Goal: Task Accomplishment & Management: Manage account settings

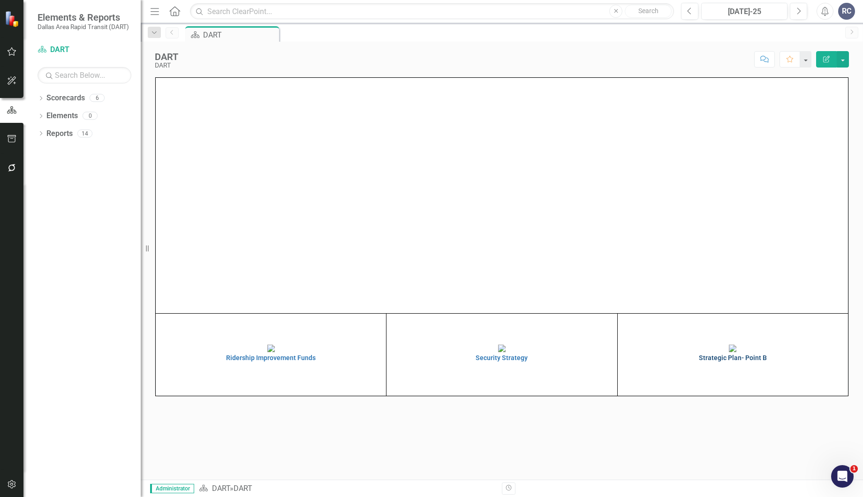
click at [729, 352] on img at bounding box center [733, 349] width 8 height 8
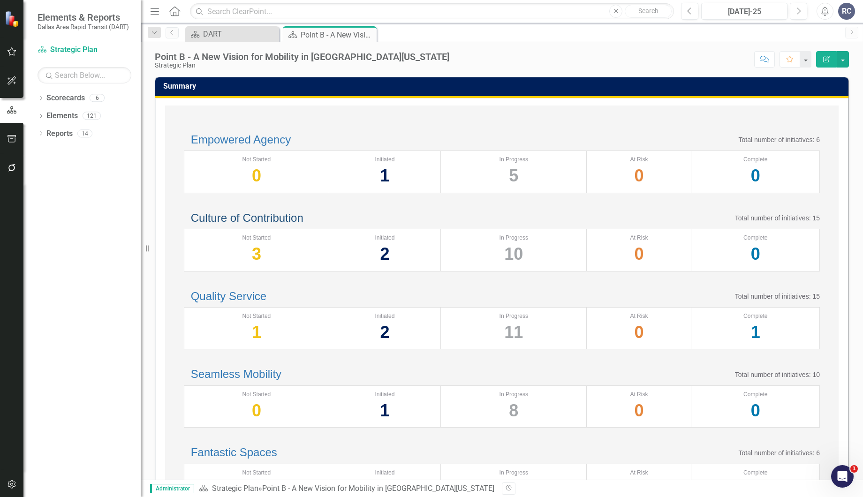
click at [232, 224] on link "Culture of Contribution" at bounding box center [247, 218] width 113 height 13
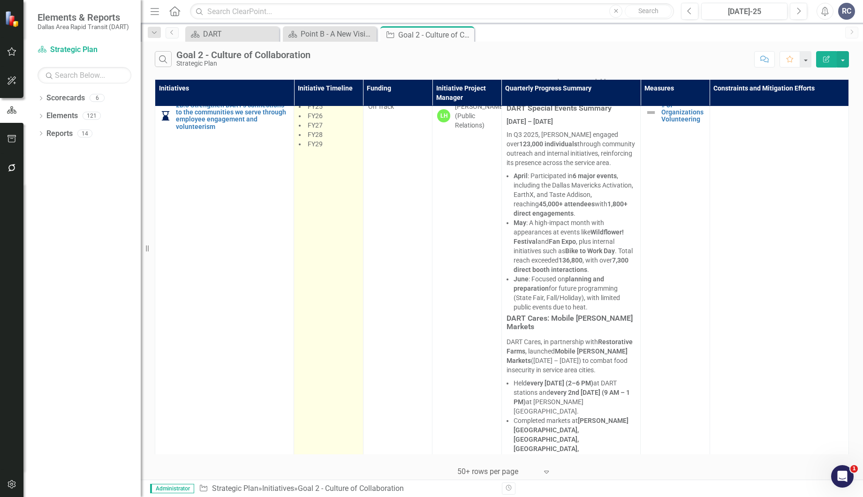
scroll to position [1663, 0]
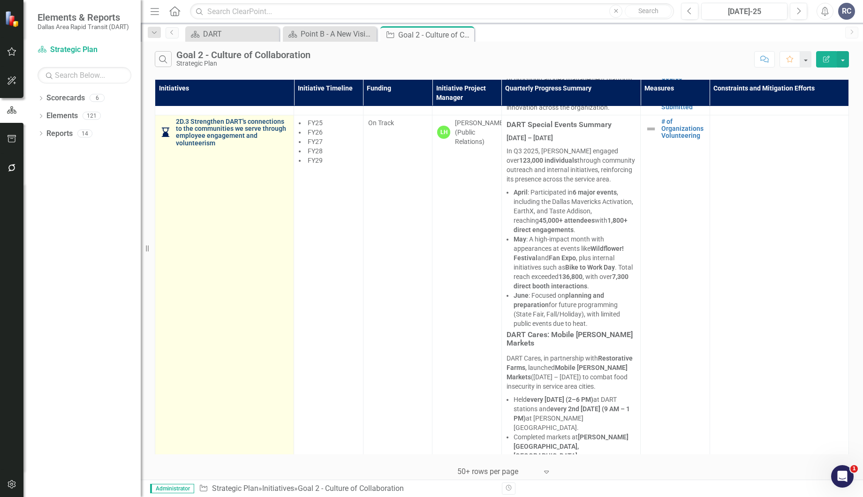
click at [197, 147] on link "2D.3 Strengthen DART's connections to the communities we serve through employee…" at bounding box center [232, 132] width 113 height 29
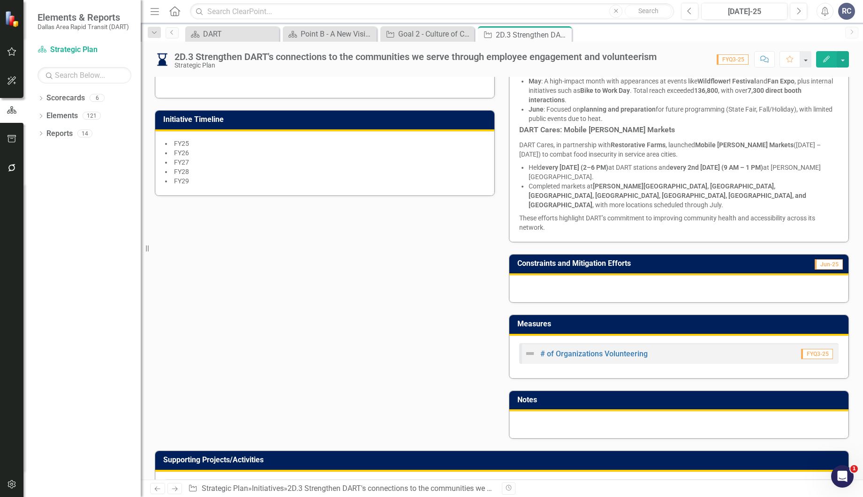
scroll to position [312, 0]
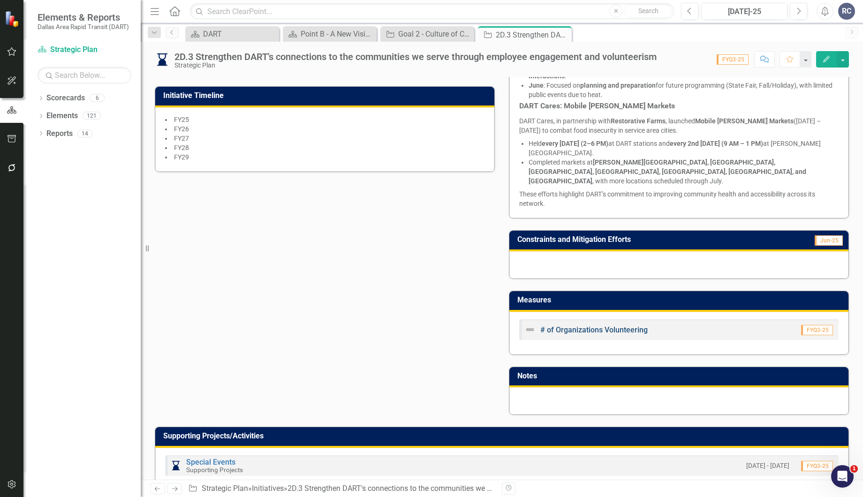
click at [564, 326] on link "# of Organizations Volunteering" at bounding box center [593, 330] width 107 height 9
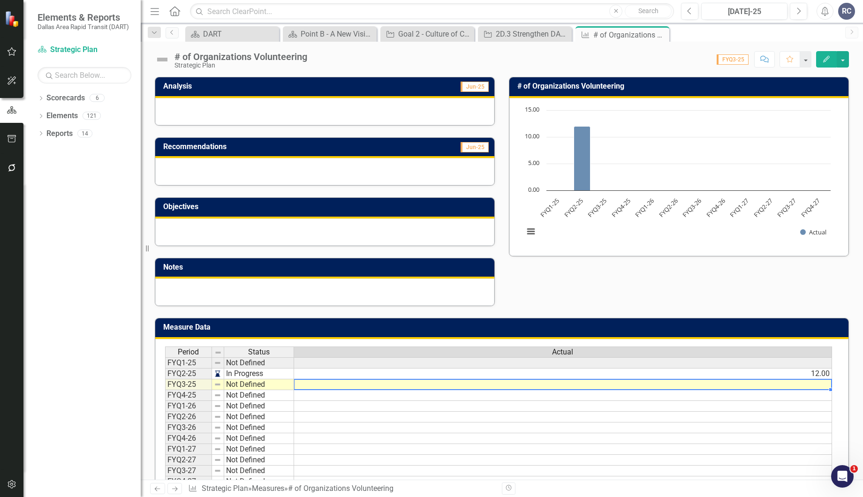
click at [645, 383] on td at bounding box center [563, 385] width 538 height 11
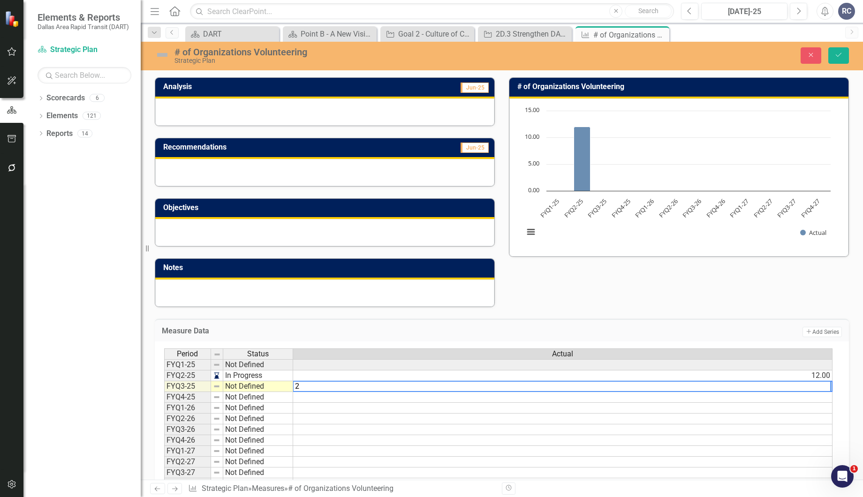
type textarea "2"
click at [634, 279] on div "Analysis Jun-25 Recommendations Jun-25 Objectives Notes # of Organizations Volu…" at bounding box center [502, 186] width 708 height 241
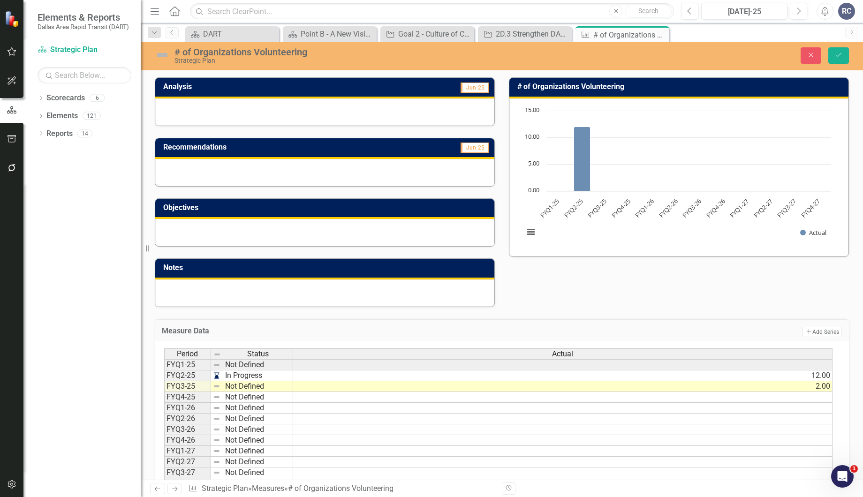
click at [259, 386] on td "Not Defined" at bounding box center [258, 386] width 70 height 11
click at [260, 381] on td "Not Defined" at bounding box center [258, 386] width 70 height 11
type textarea "In Progress"
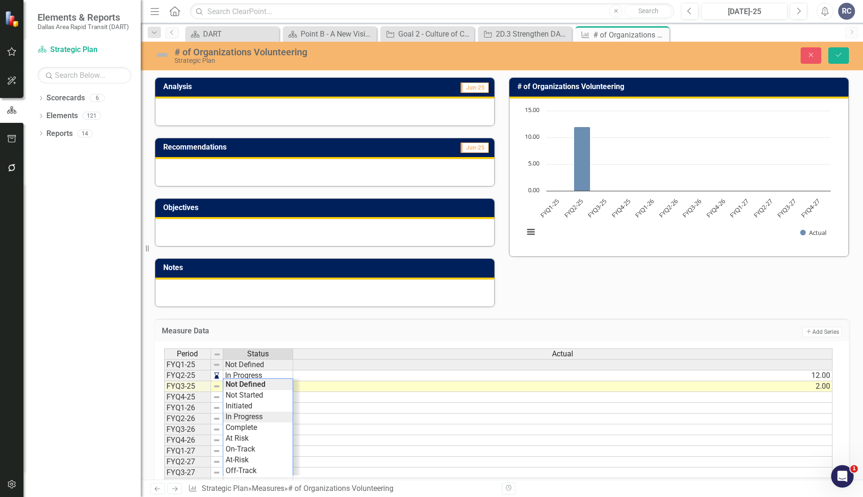
click at [259, 415] on div "Period Status Actual FYQ1-25 Not Defined FYQ2-25 In Progress 12.00 FYQ3-25 Not …" at bounding box center [498, 419] width 669 height 141
click at [403, 328] on h3 "Measure Data" at bounding box center [347, 331] width 371 height 8
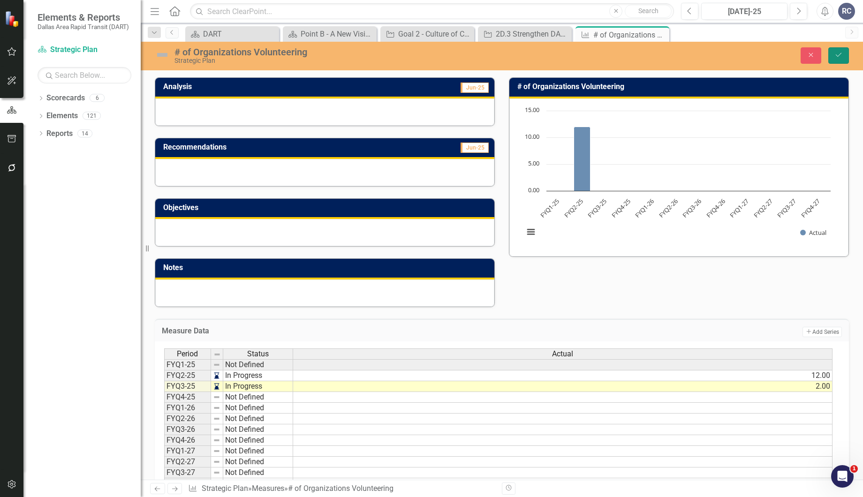
click at [841, 53] on icon "submit" at bounding box center [839, 55] width 6 height 4
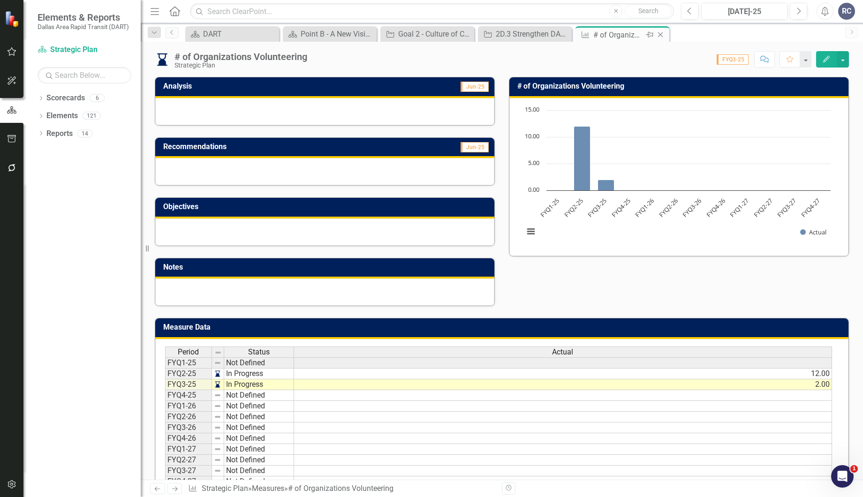
click at [659, 35] on icon at bounding box center [660, 34] width 5 height 5
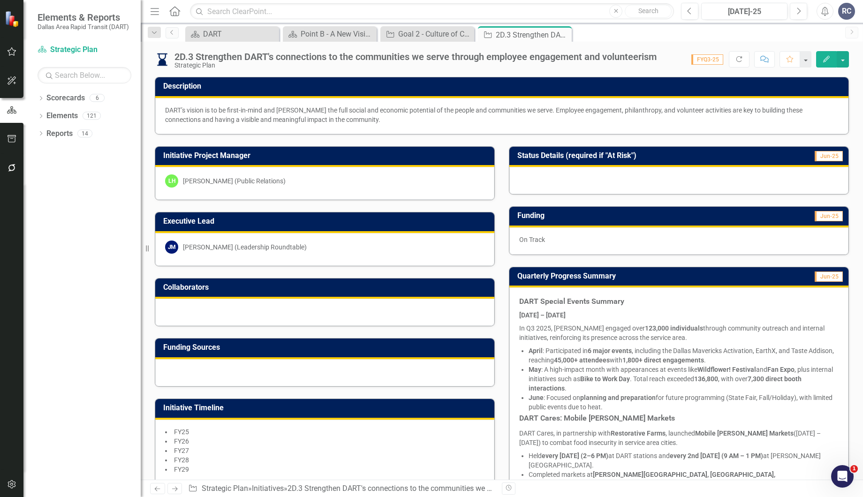
click at [498, 139] on div "Initiative Project Manager LH [PERSON_NAME] (Public Relations)" at bounding box center [325, 168] width 354 height 66
click at [566, 36] on icon "Close" at bounding box center [562, 35] width 9 height 8
